Goal: Information Seeking & Learning: Find specific fact

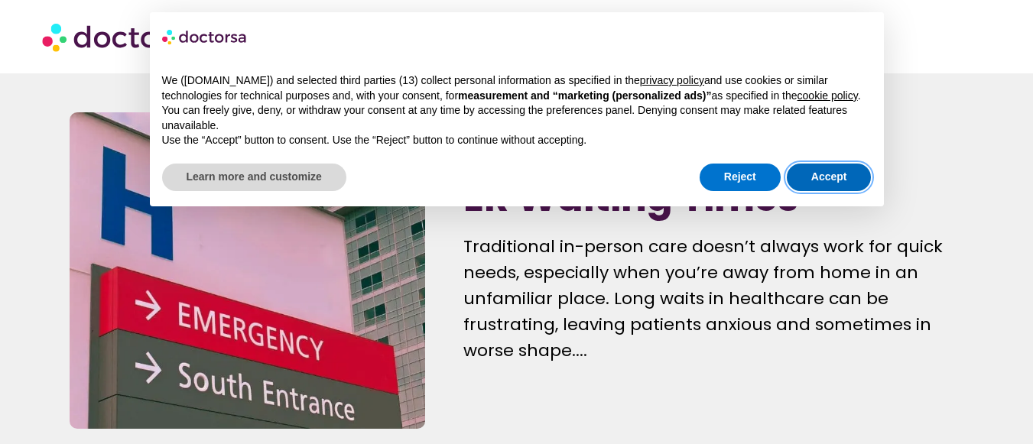
click at [848, 173] on button "Accept" at bounding box center [829, 178] width 85 height 28
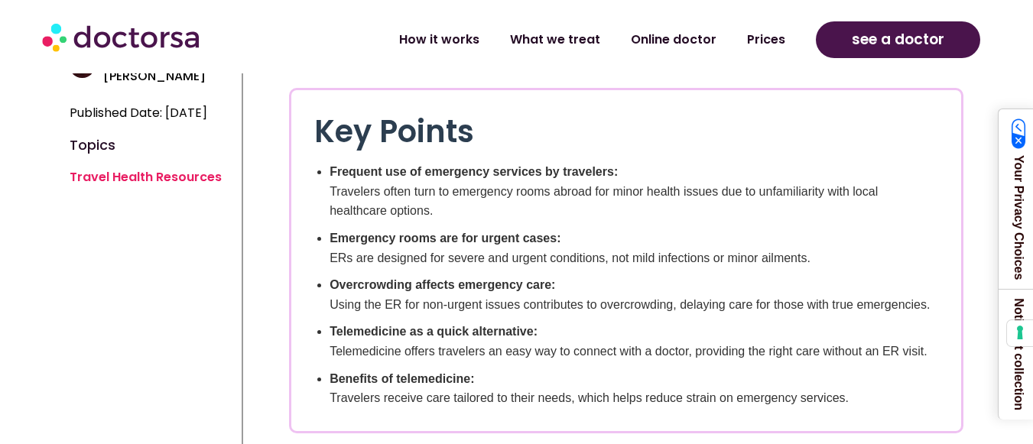
scroll to position [462, 0]
click at [754, 348] on li "Telemedicine as a quick alternative: Telemedicine offers travelers an easy way …" at bounding box center [634, 340] width 609 height 39
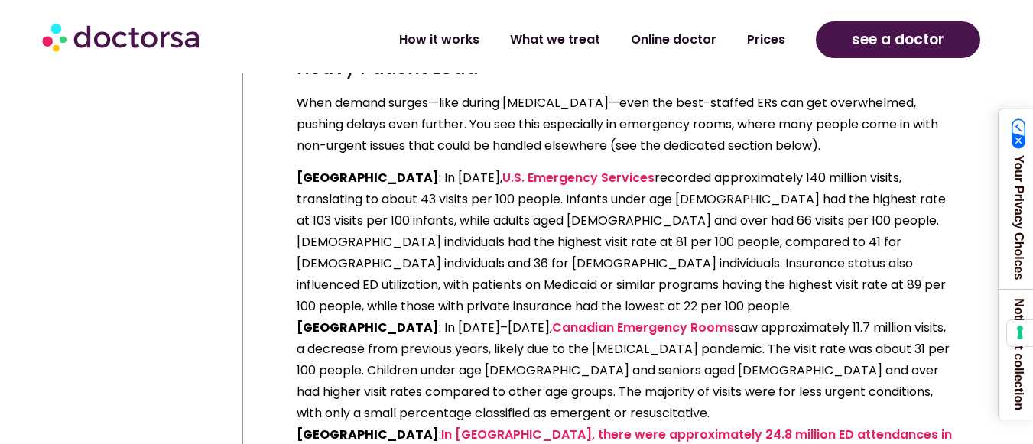
scroll to position [2108, 0]
click at [754, 348] on p "[GEOGRAPHIC_DATA] : In [DATE], U.S. Emergency Services recorded approximately 1…" at bounding box center [626, 413] width 659 height 493
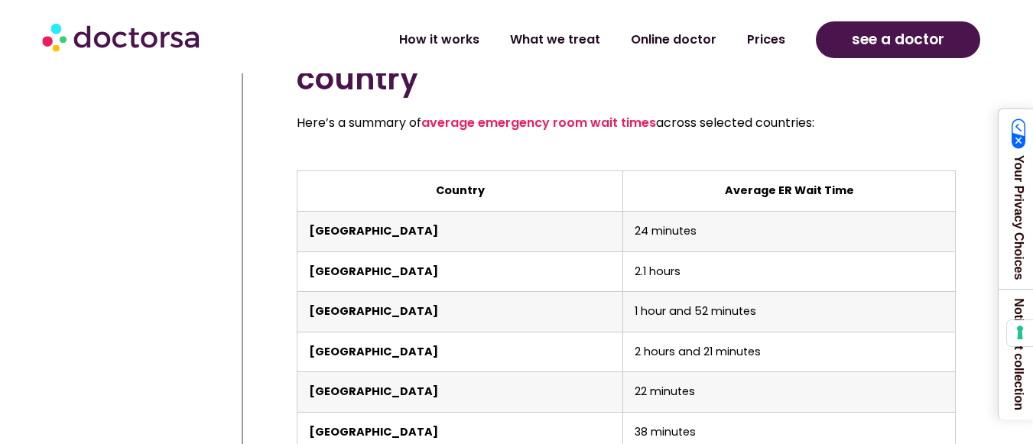
scroll to position [3389, 0]
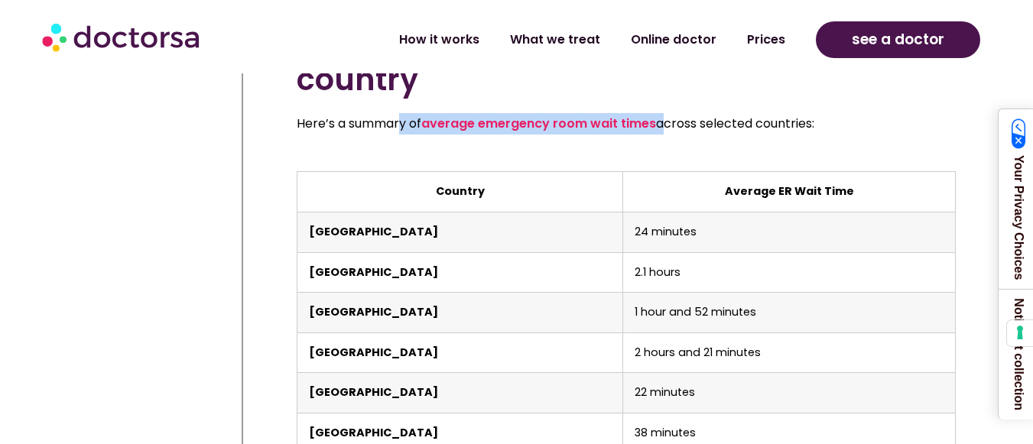
drag, startPoint x: 659, startPoint y: 101, endPoint x: 404, endPoint y: 98, distance: 255.5
click at [404, 113] on p "Here’s a summary of average emergency room wait times across selected countries:" at bounding box center [626, 123] width 659 height 21
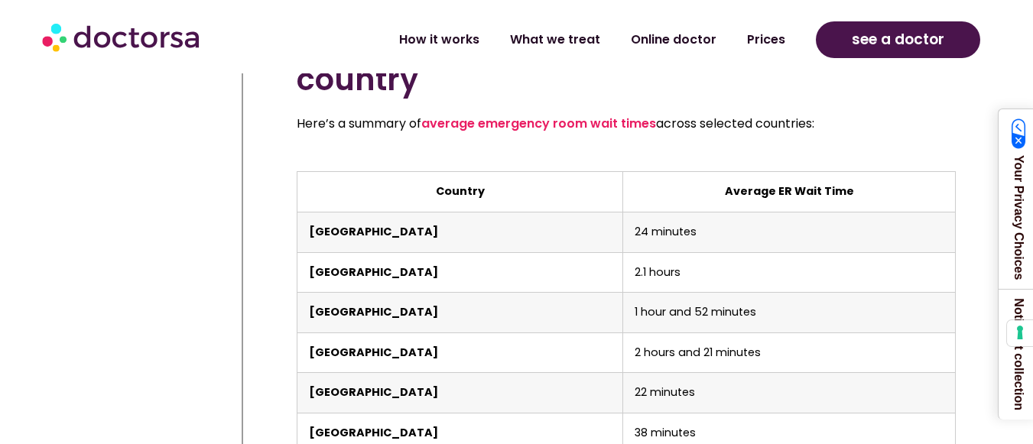
click at [647, 132] on div "Overusing the emergency department (ED) has become a big challenge worldwide, s…" at bounding box center [626, 189] width 675 height 1453
drag, startPoint x: 834, startPoint y: 104, endPoint x: 617, endPoint y: 86, distance: 218.0
click at [617, 86] on div "Overusing the emergency department (ED) has become a big challenge worldwide, s…" at bounding box center [626, 189] width 675 height 1453
click at [840, 113] on p "Here’s a summary of average emergency room wait times across selected countries:" at bounding box center [626, 123] width 659 height 21
drag, startPoint x: 833, startPoint y: 106, endPoint x: 561, endPoint y: 85, distance: 272.3
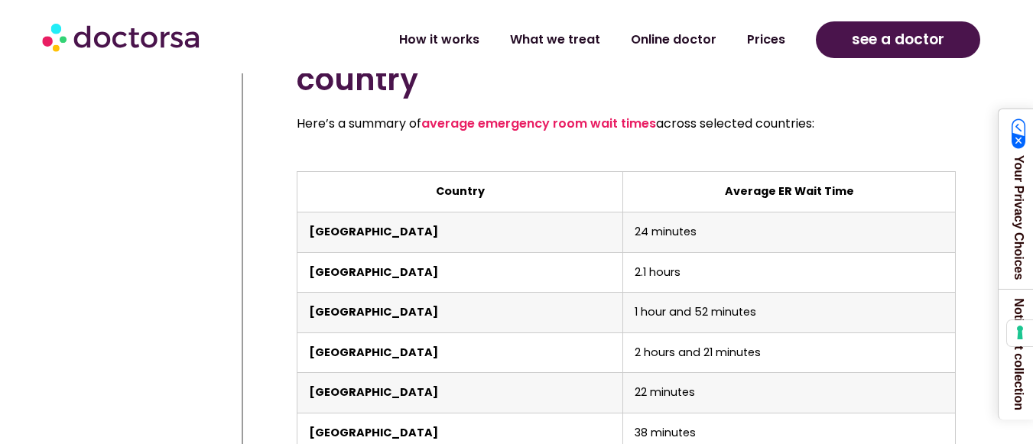
click at [561, 85] on div "Overusing the emergency department (ED) has become a big challenge worldwide, s…" at bounding box center [626, 189] width 675 height 1453
click at [838, 113] on p "Here’s a summary of average emergency room wait times across selected countries:" at bounding box center [626, 123] width 659 height 21
drag, startPoint x: 834, startPoint y: 105, endPoint x: 277, endPoint y: 86, distance: 557.1
click at [321, 113] on p "Here’s a summary of average emergency room wait times across selected countries:" at bounding box center [626, 123] width 659 height 21
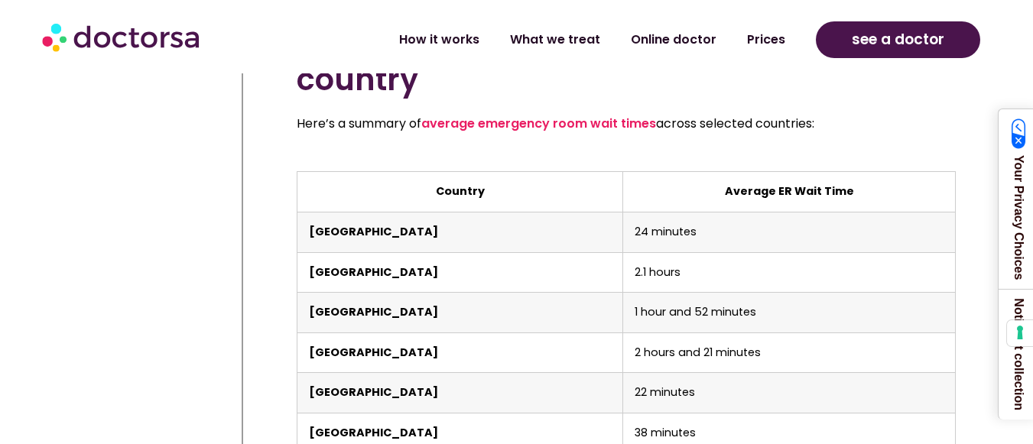
drag, startPoint x: 298, startPoint y: 99, endPoint x: 822, endPoint y: 101, distance: 524.7
click at [822, 113] on p "Here’s a summary of average emergency room wait times across selected countries:" at bounding box center [626, 123] width 659 height 21
click at [776, 113] on p "Here’s a summary of average emergency room wait times across selected countries:" at bounding box center [626, 123] width 659 height 21
click at [777, 113] on p "Here’s a summary of average emergency room wait times across selected countries:" at bounding box center [626, 123] width 659 height 21
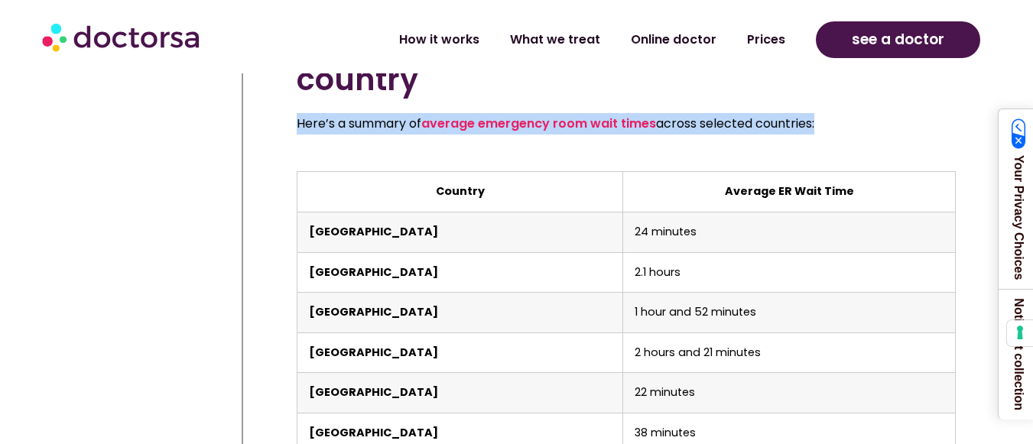
click at [778, 113] on p "Here’s a summary of average emergency room wait times across selected countries:" at bounding box center [626, 123] width 659 height 21
click at [776, 113] on p "Here’s a summary of average emergency room wait times across selected countries:" at bounding box center [626, 123] width 659 height 21
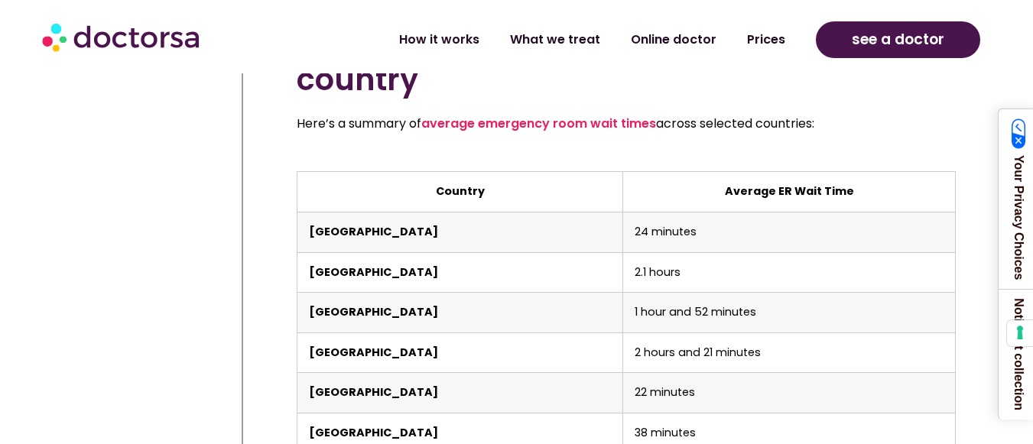
drag, startPoint x: 841, startPoint y: 101, endPoint x: 565, endPoint y: 76, distance: 276.4
click at [565, 76] on div "Overusing the emergency department (ED) has become a big challenge worldwide, s…" at bounding box center [626, 189] width 675 height 1453
click at [550, 115] on link "average emergency room wait times" at bounding box center [538, 124] width 235 height 18
click at [847, 117] on div "Here’s a summary of average emergency room wait times across selected countries:" at bounding box center [626, 129] width 659 height 32
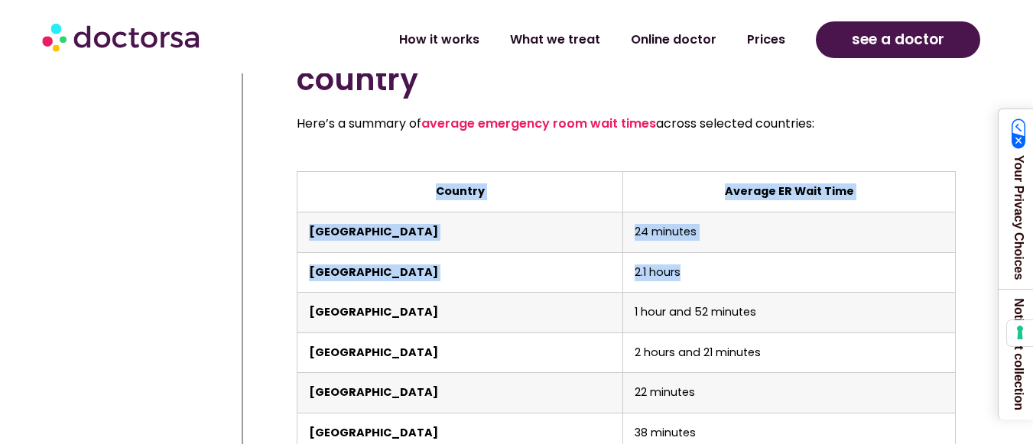
drag, startPoint x: 668, startPoint y: 249, endPoint x: 290, endPoint y: 248, distance: 378.6
click at [290, 248] on div "Overusing the emergency department (ED) has become a big challenge worldwide, s…" at bounding box center [626, 189] width 675 height 1453
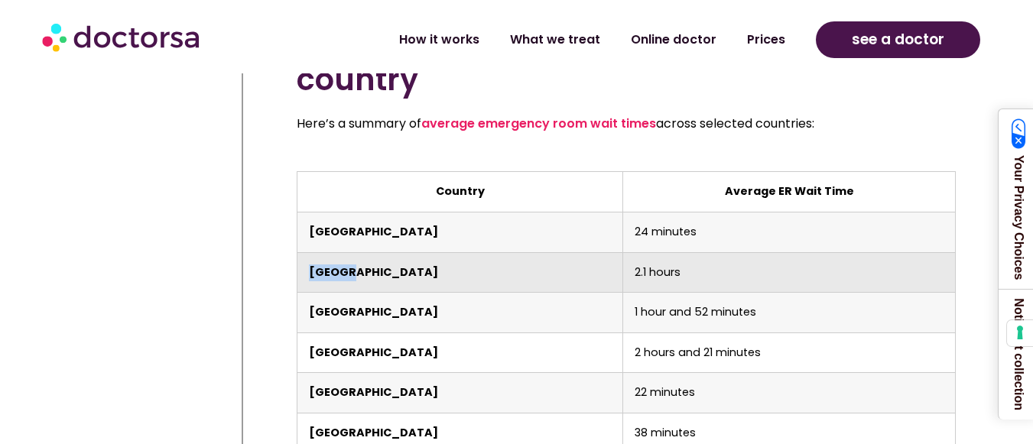
drag, startPoint x: 364, startPoint y: 251, endPoint x: 303, endPoint y: 255, distance: 61.3
click at [303, 255] on td "[GEOGRAPHIC_DATA]" at bounding box center [461, 272] width 326 height 41
click at [320, 265] on strong "[GEOGRAPHIC_DATA]" at bounding box center [373, 272] width 129 height 15
drag, startPoint x: 304, startPoint y: 250, endPoint x: 388, endPoint y: 253, distance: 84.2
click at [388, 253] on td "[GEOGRAPHIC_DATA]" at bounding box center [461, 272] width 326 height 41
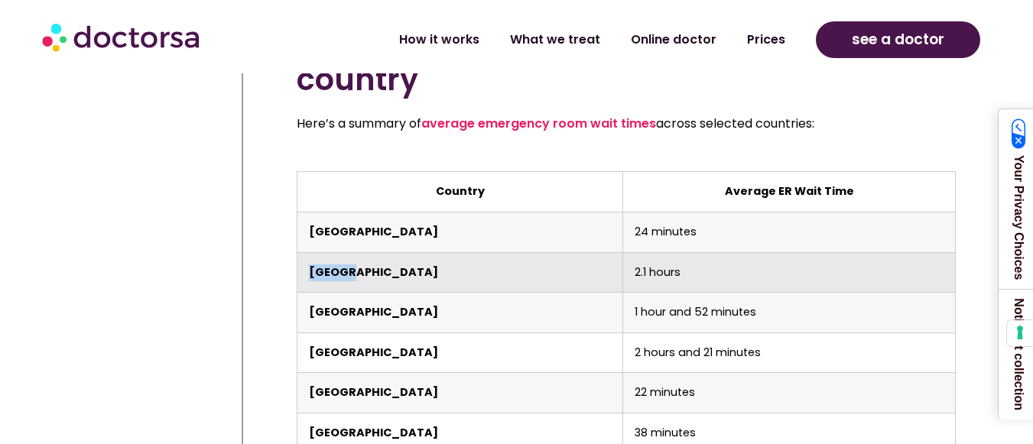
click at [384, 253] on td "[GEOGRAPHIC_DATA]" at bounding box center [461, 272] width 326 height 41
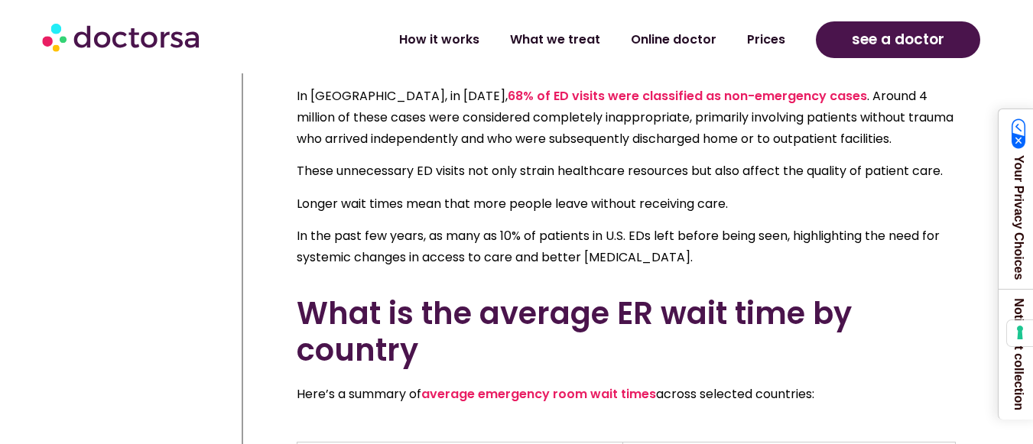
scroll to position [3118, 0]
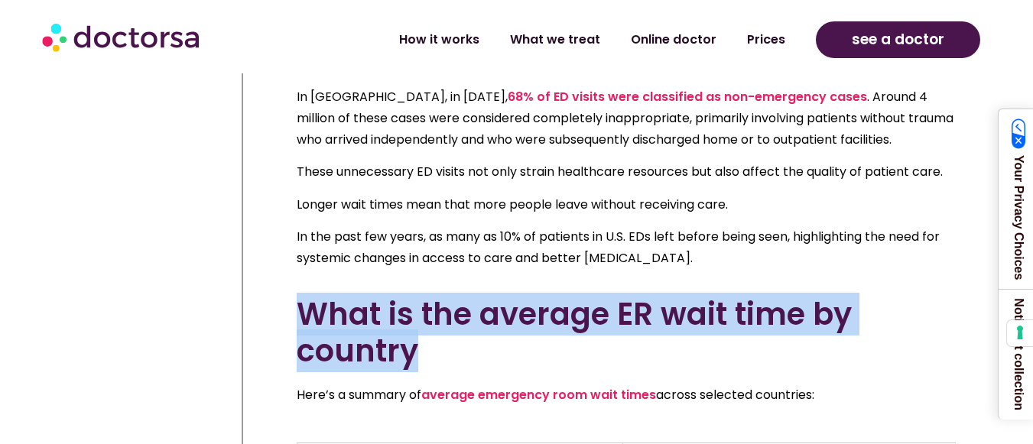
drag, startPoint x: 443, startPoint y: 339, endPoint x: 304, endPoint y: 286, distance: 148.2
click at [304, 296] on h2 "What is the average ER wait time by country" at bounding box center [626, 332] width 659 height 73
click at [346, 296] on h2 "What is the average ER wait time by country" at bounding box center [626, 332] width 659 height 73
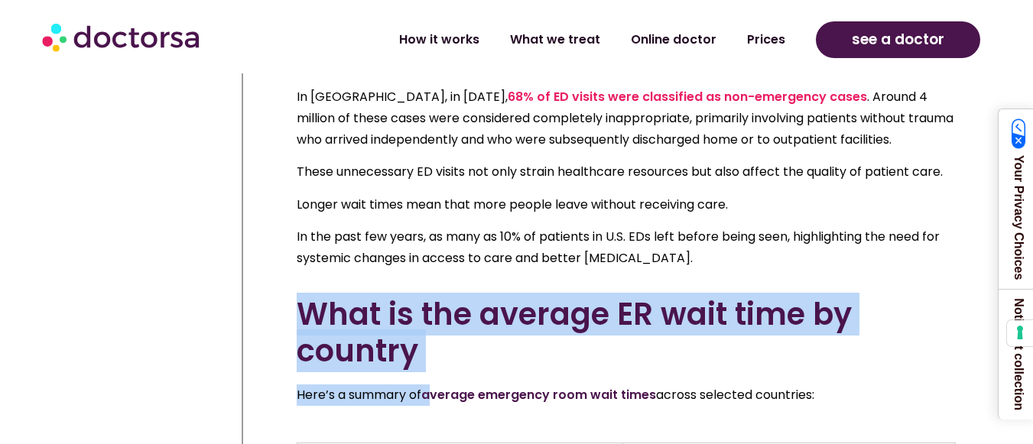
drag, startPoint x: 287, startPoint y: 268, endPoint x: 435, endPoint y: 368, distance: 179.0
click at [435, 386] on link "average emergency room wait times" at bounding box center [538, 395] width 235 height 18
click at [450, 330] on h2 "What is the average ER wait time by country" at bounding box center [626, 332] width 659 height 73
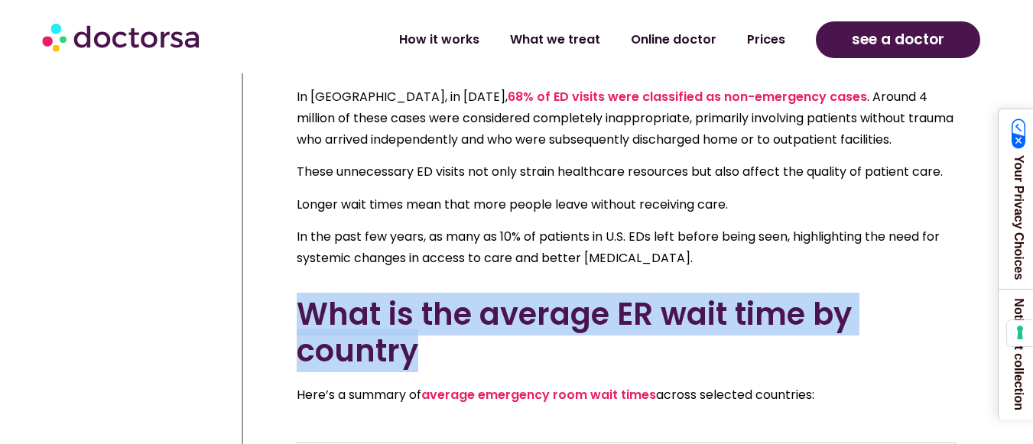
drag, startPoint x: 433, startPoint y: 323, endPoint x: 288, endPoint y: 285, distance: 150.1
click at [360, 296] on h2 "What is the average ER wait time by country" at bounding box center [626, 332] width 659 height 73
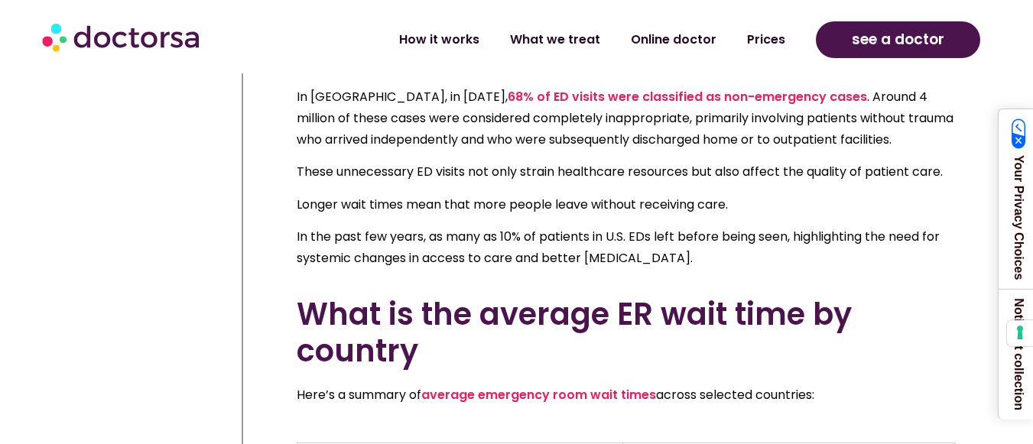
click at [363, 296] on h2 "What is the average ER wait time by country" at bounding box center [626, 332] width 659 height 73
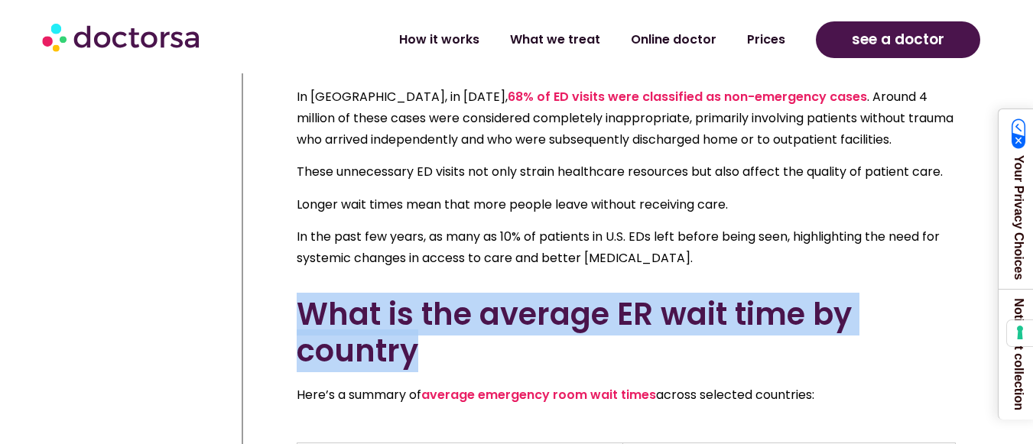
drag, startPoint x: 428, startPoint y: 330, endPoint x: 306, endPoint y: 281, distance: 131.8
click at [306, 296] on h2 "What is the average ER wait time by country" at bounding box center [626, 332] width 659 height 73
click at [366, 296] on h2 "What is the average ER wait time by country" at bounding box center [626, 332] width 659 height 73
drag, startPoint x: 427, startPoint y: 336, endPoint x: 285, endPoint y: 290, distance: 148.8
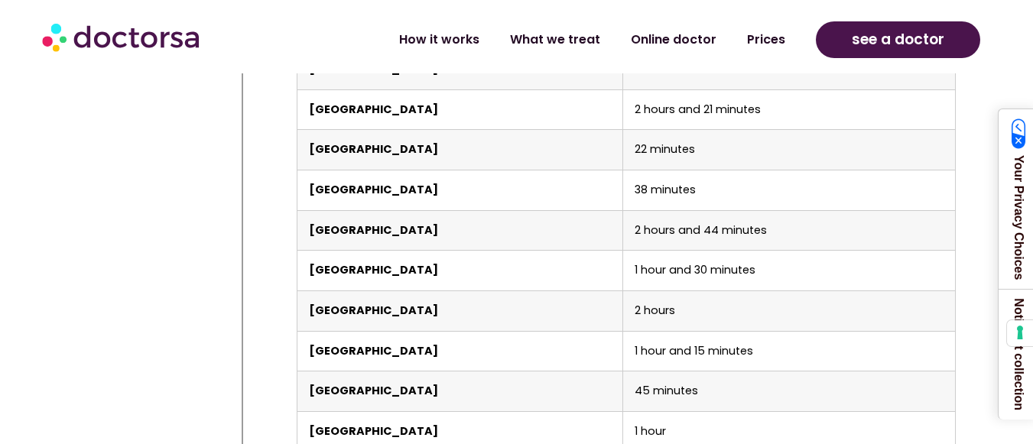
scroll to position [3633, 0]
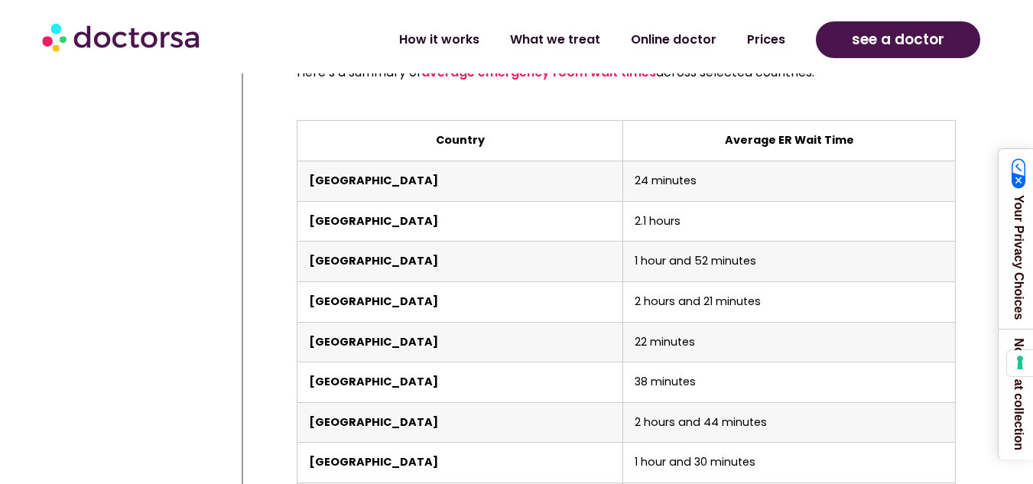
scroll to position [3434, 0]
